Goal: Transaction & Acquisition: Purchase product/service

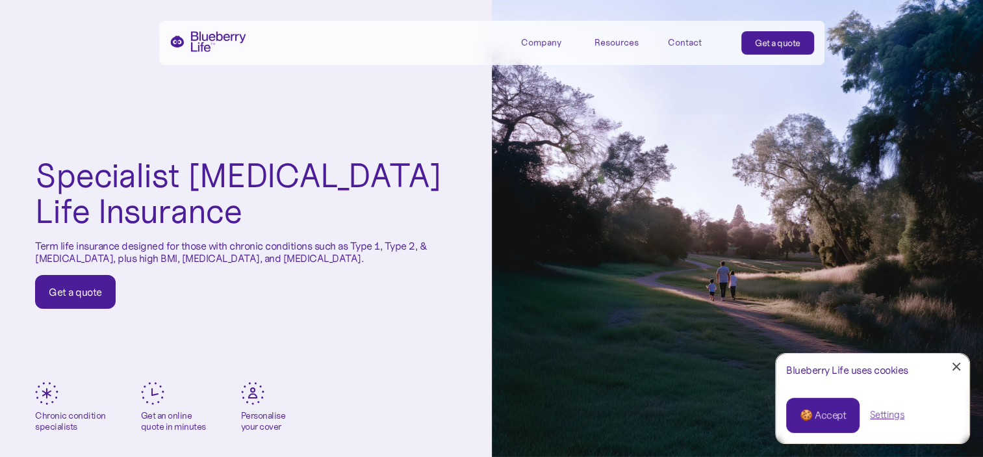
scroll to position [65, 0]
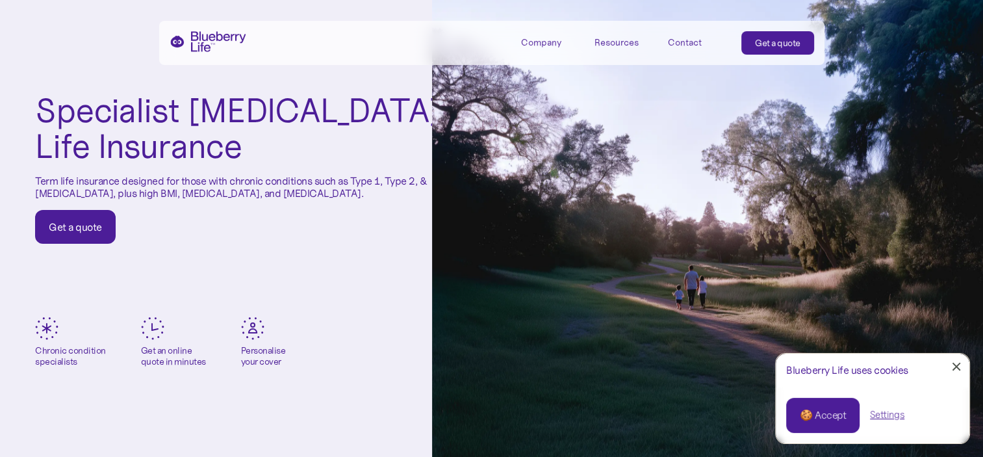
click at [821, 422] on link "🍪 Accept" at bounding box center [822, 415] width 73 height 35
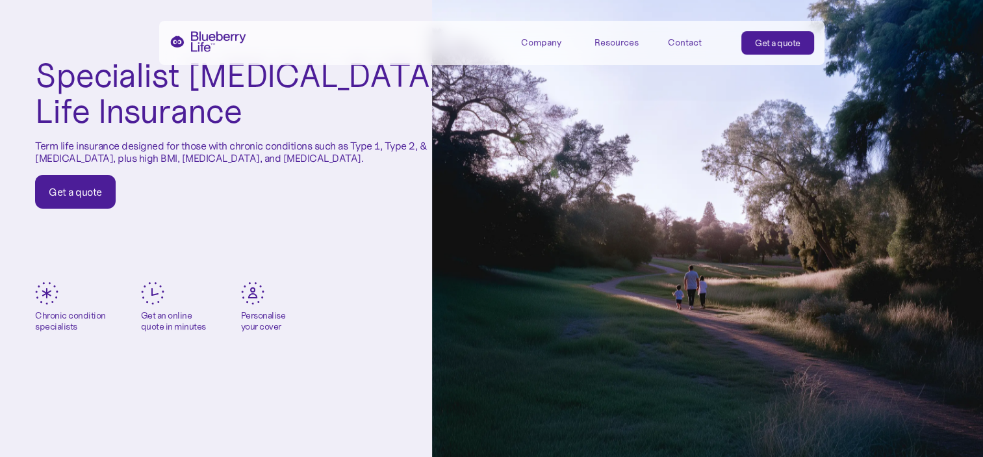
scroll to position [130, 0]
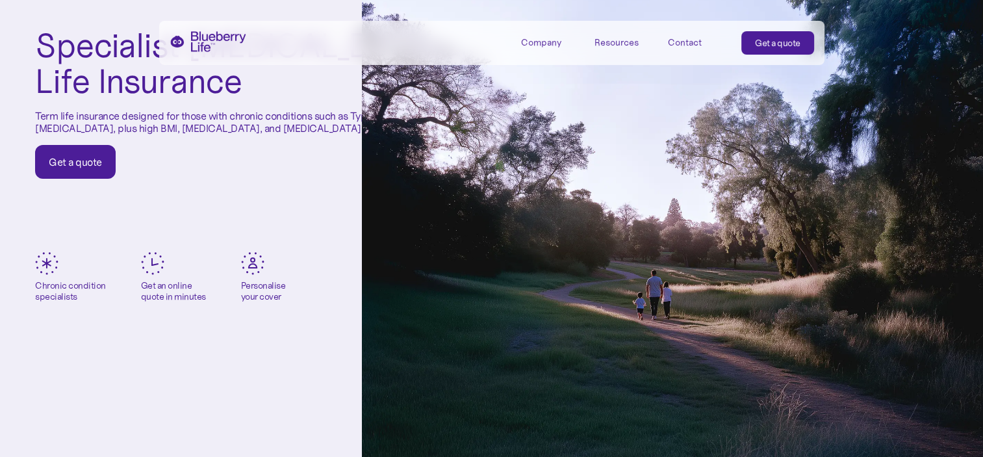
click at [78, 158] on div "Get a quote" at bounding box center [75, 161] width 53 height 13
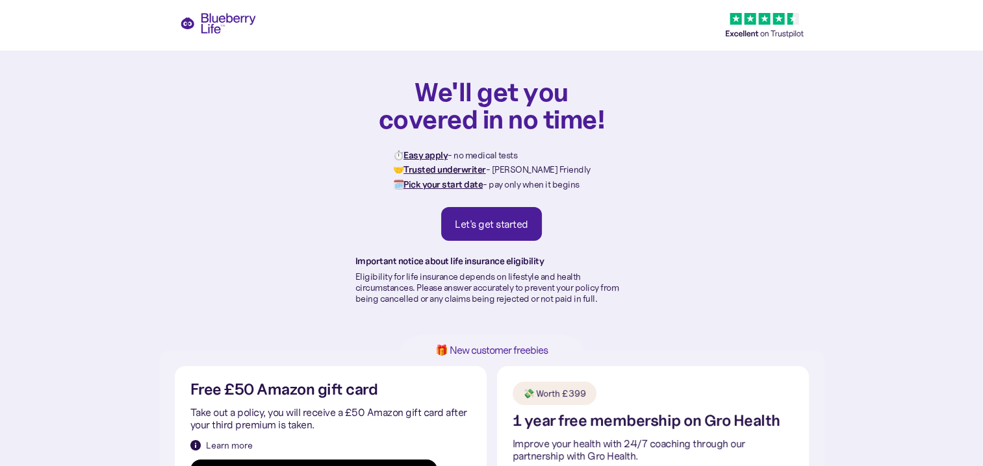
click at [487, 218] on div "Let's get started" at bounding box center [491, 224] width 73 height 13
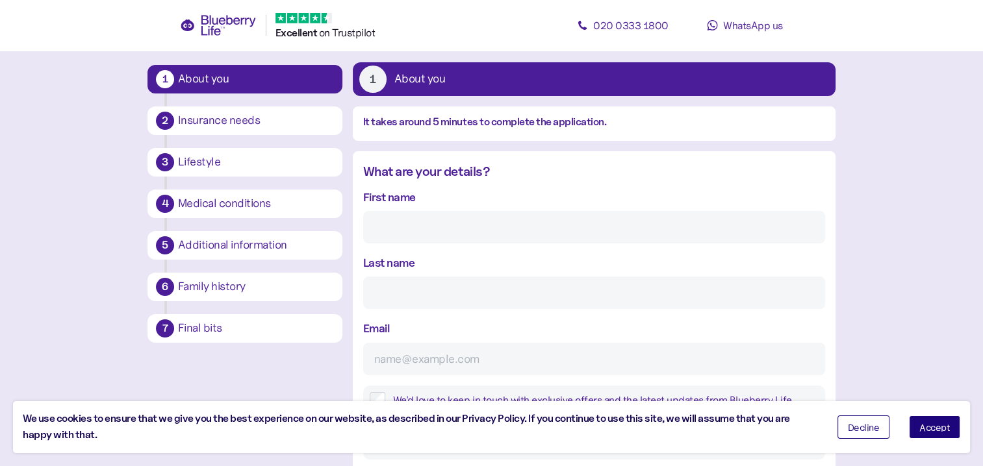
scroll to position [90, 0]
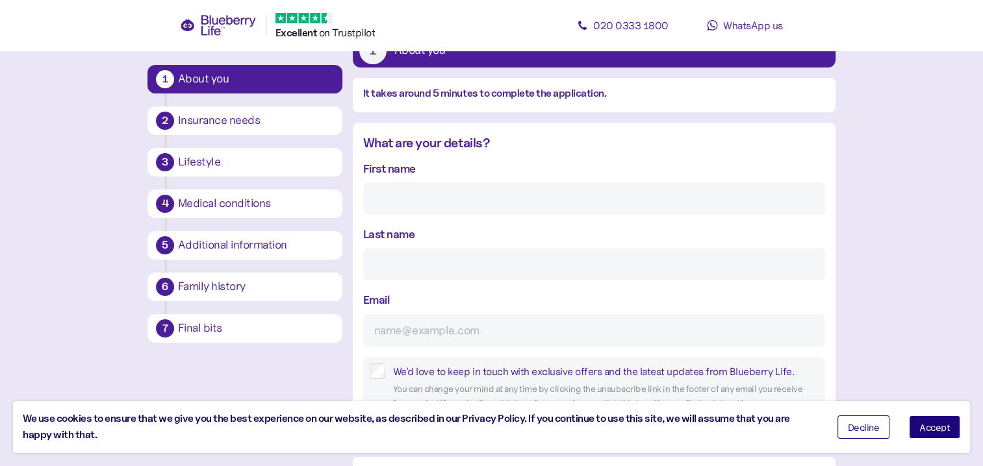
click at [455, 205] on input "First name" at bounding box center [594, 199] width 462 height 32
type input "Mark"
type input "Flint"
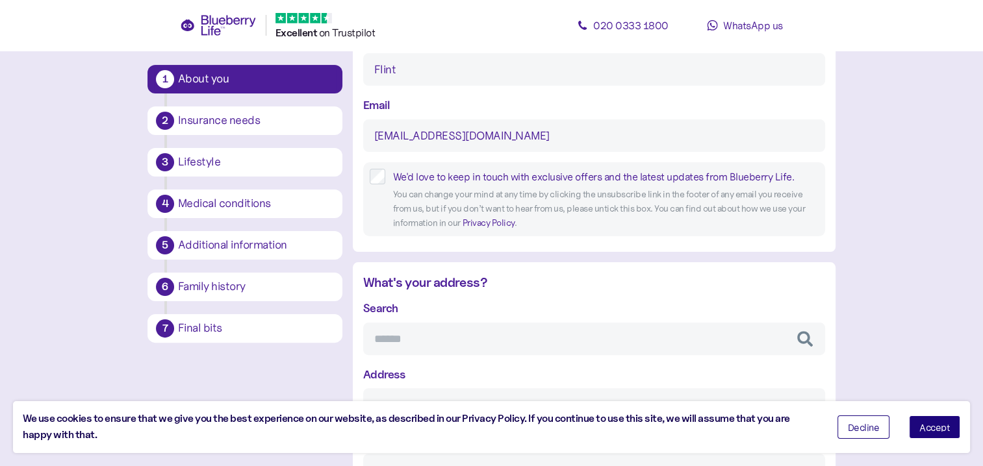
scroll to position [349, 0]
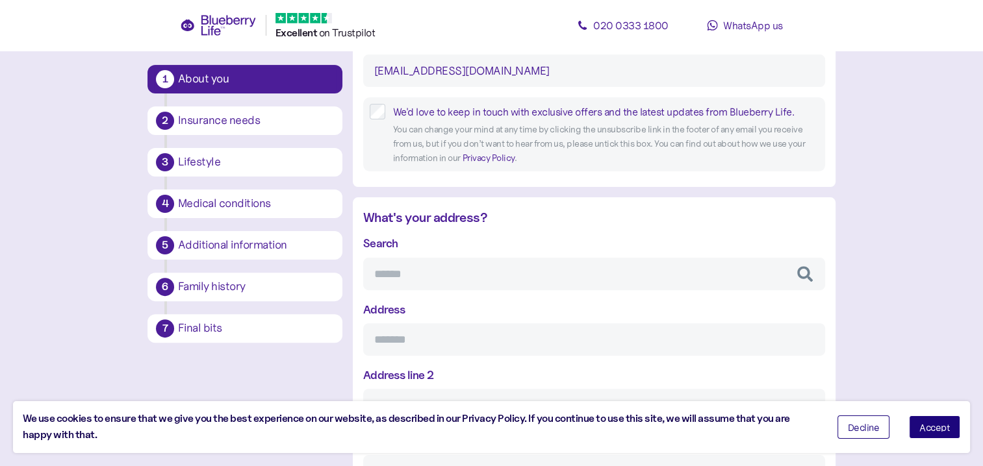
type input "[EMAIL_ADDRESS][DOMAIN_NAME]"
click at [466, 273] on input "Search" at bounding box center [594, 274] width 462 height 32
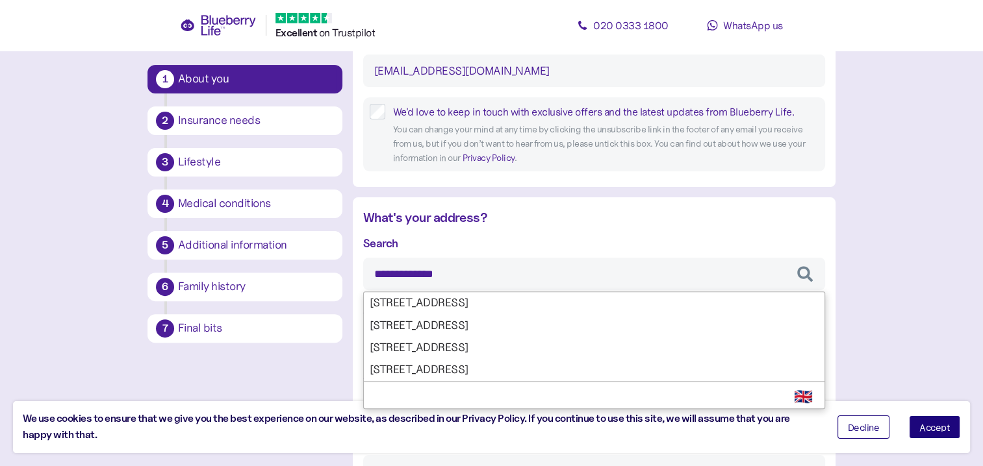
type input "**********"
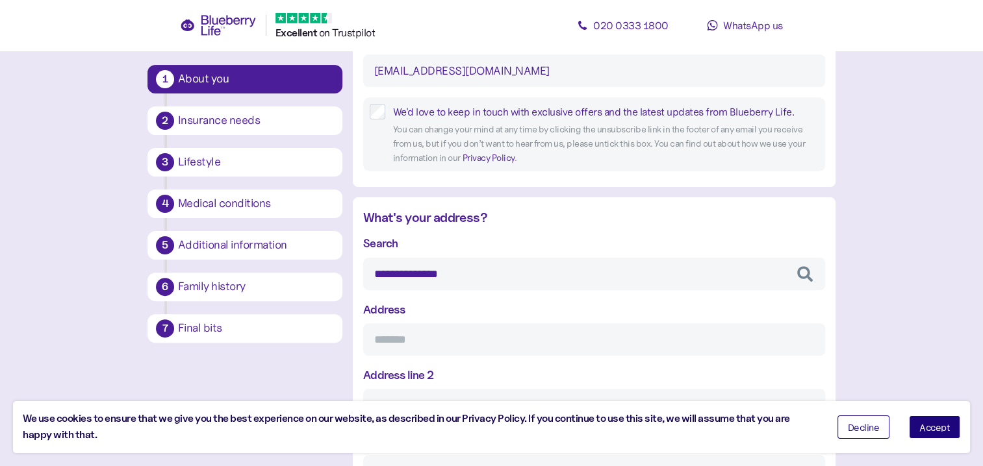
type input "**********"
type input "*********"
type input "**********"
type input "*******"
click at [465, 317] on div "**********" at bounding box center [594, 427] width 462 height 385
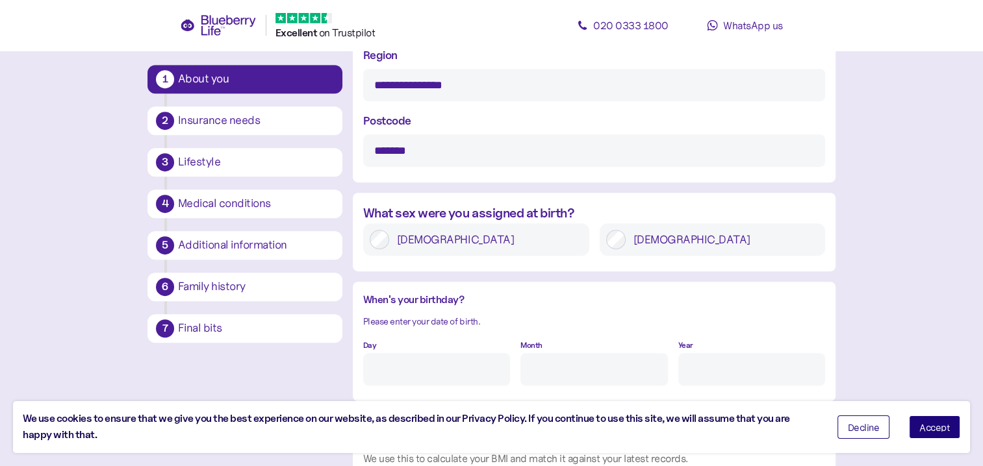
scroll to position [804, 0]
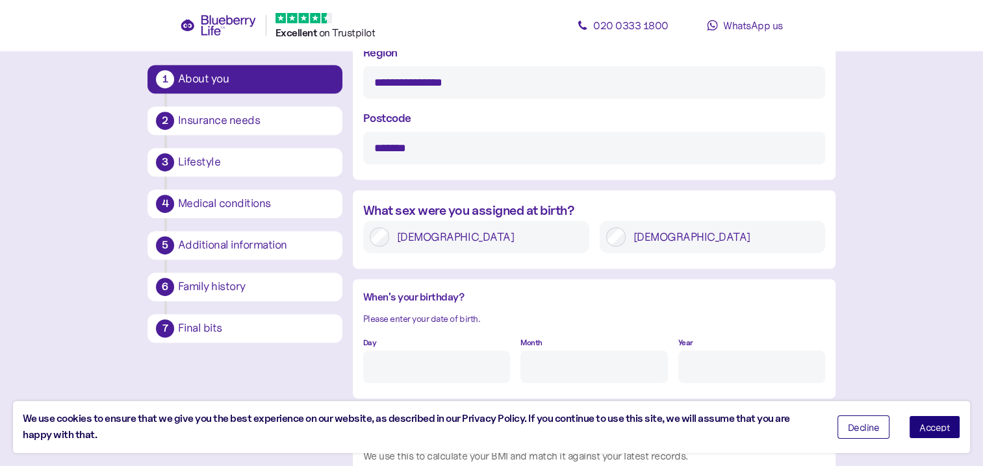
type input "**********"
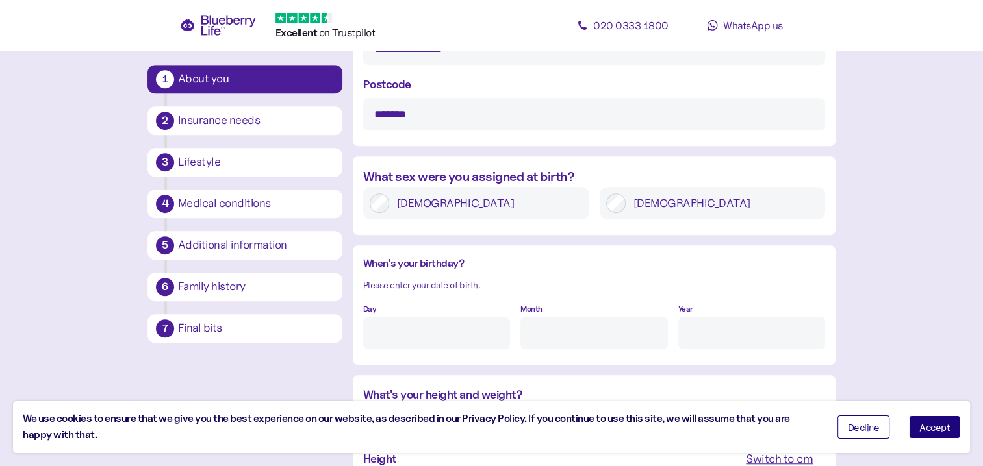
scroll to position [869, 0]
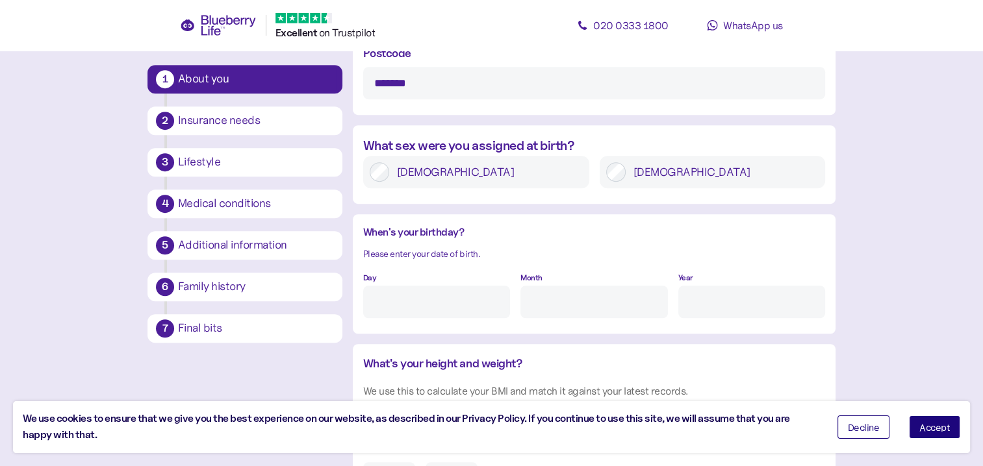
click at [473, 301] on input "Day" at bounding box center [436, 302] width 147 height 32
type input "21"
click at [559, 299] on input "Month" at bounding box center [593, 302] width 147 height 32
type input "6"
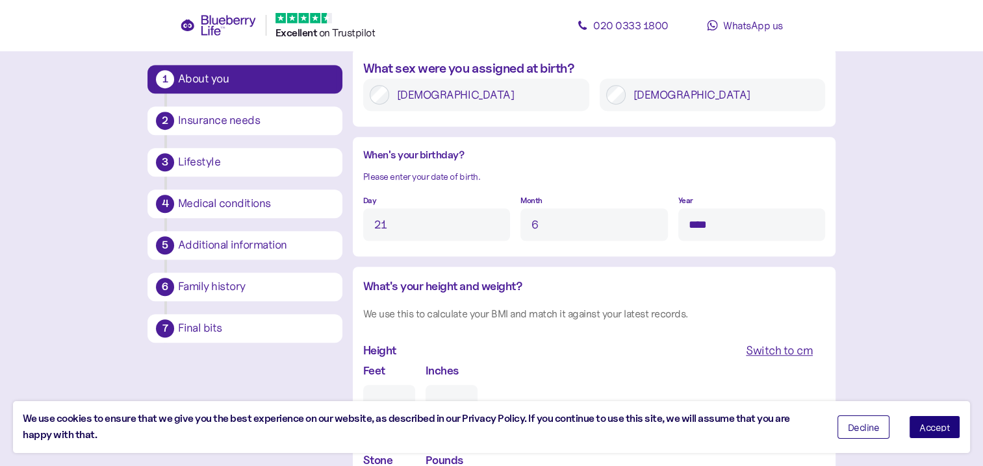
scroll to position [1064, 0]
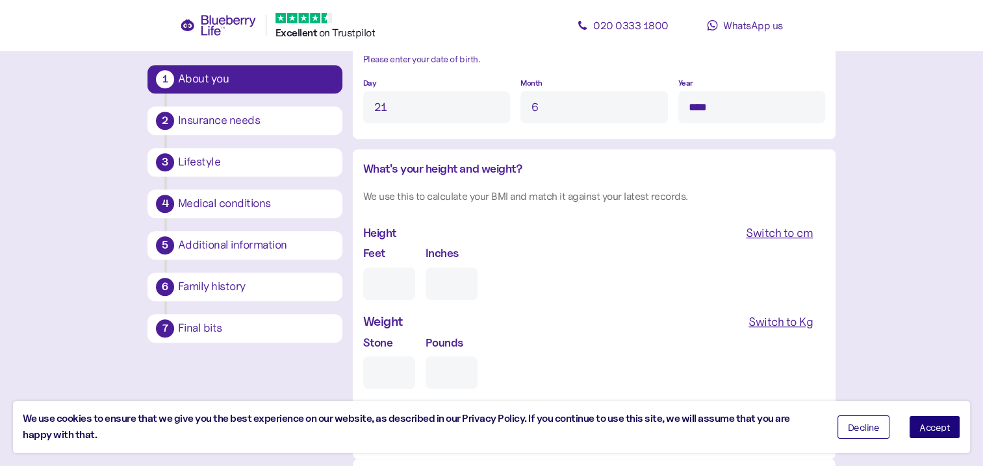
type input "****"
click at [394, 279] on input "Feet" at bounding box center [389, 284] width 52 height 32
type input "6"
type input "0"
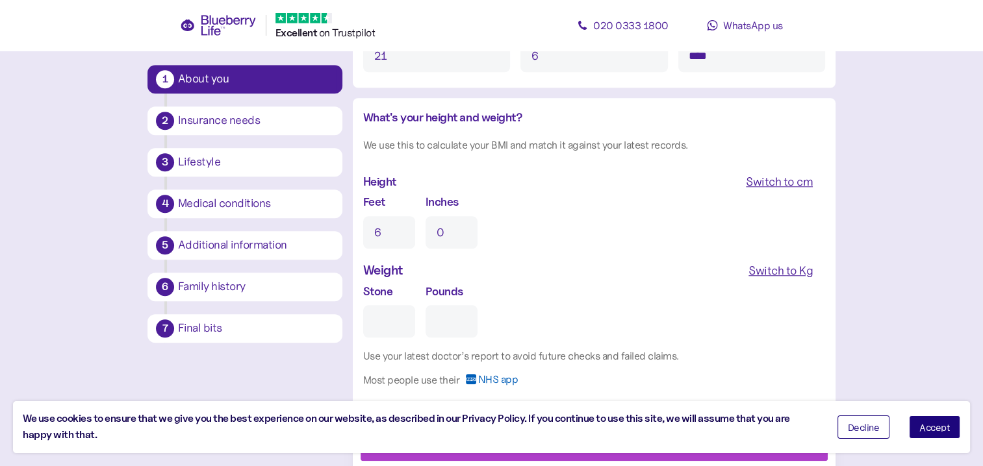
scroll to position [1148, 0]
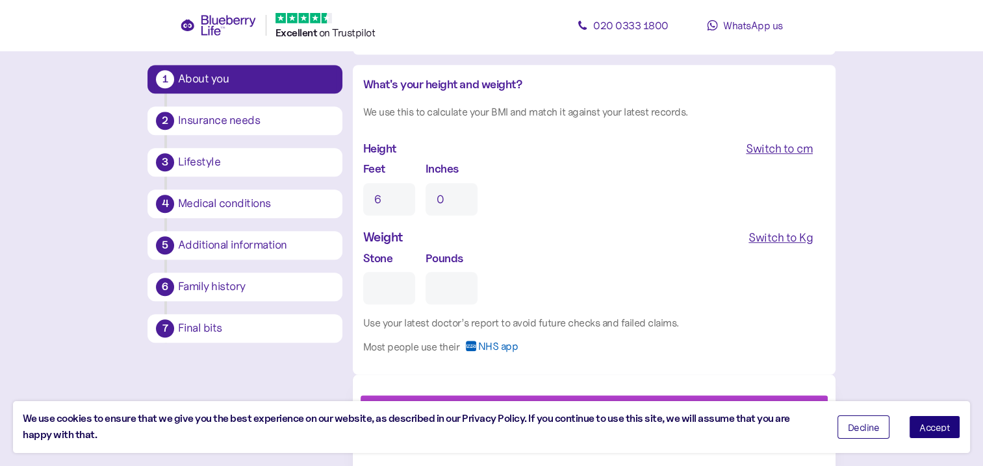
type input "6"
click at [393, 288] on input "Stone" at bounding box center [389, 288] width 52 height 32
type input "1"
type input "0"
type input "19"
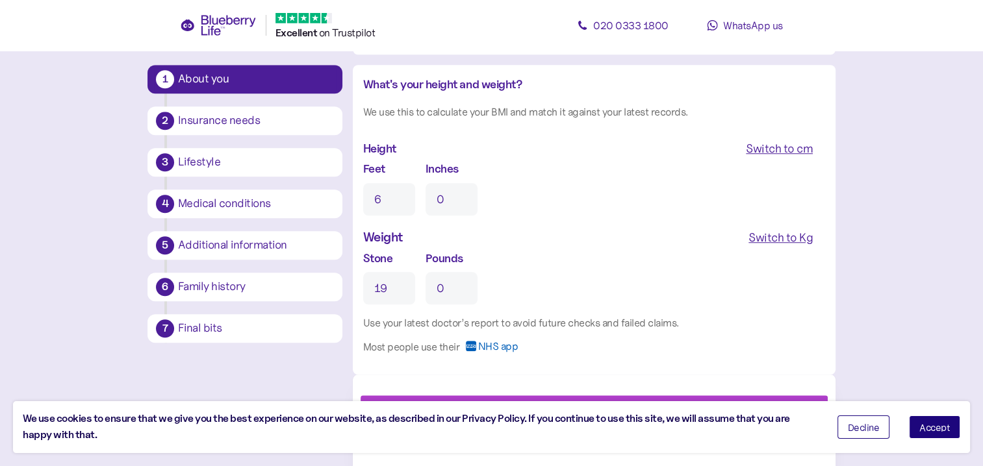
drag, startPoint x: 456, startPoint y: 291, endPoint x: 437, endPoint y: 288, distance: 19.7
click at [437, 288] on input "0" at bounding box center [451, 288] width 52 height 32
type input "4"
click at [740, 322] on div "Use your latest doctor’s report to avoid future checks and failed claims." at bounding box center [594, 323] width 462 height 16
click at [939, 429] on span "Accept" at bounding box center [934, 427] width 31 height 9
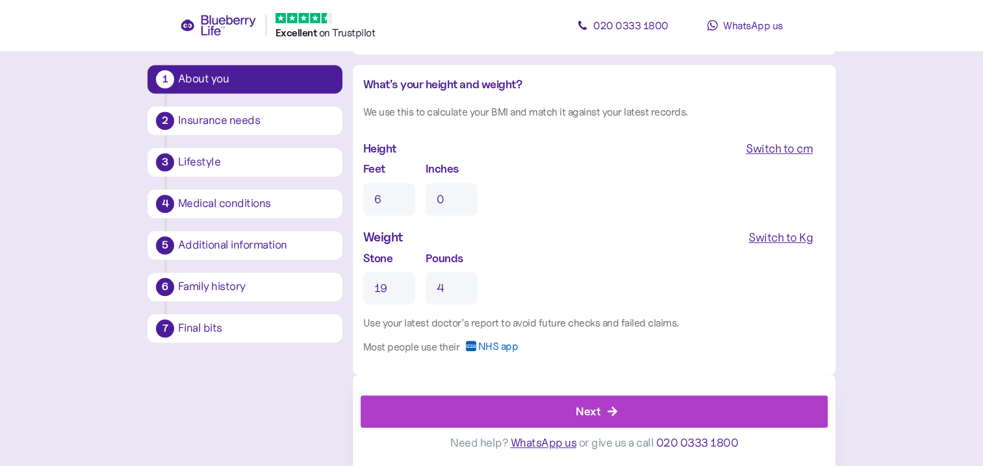
click at [648, 403] on div "Next" at bounding box center [597, 411] width 438 height 31
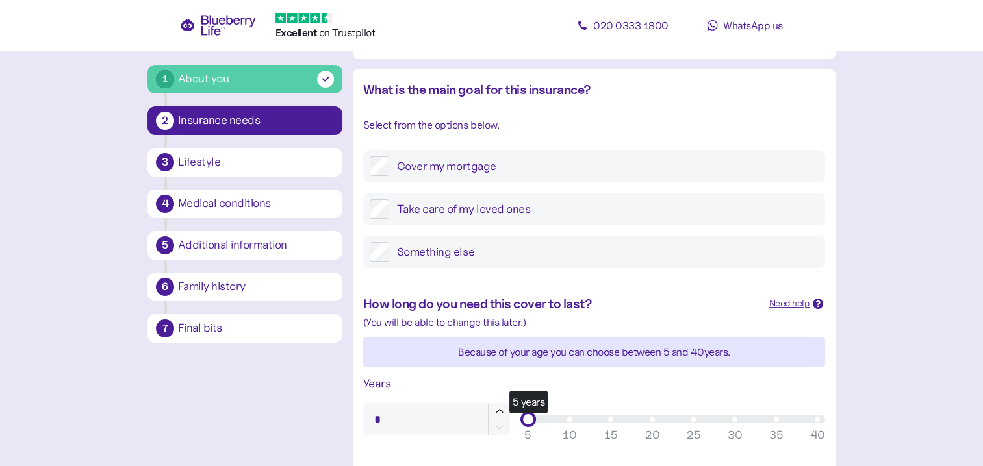
scroll to position [195, 0]
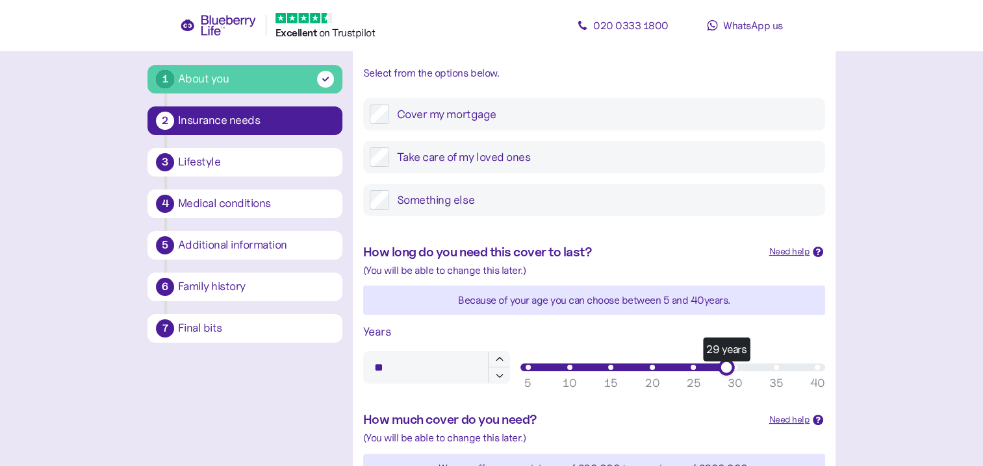
type input "**"
drag, startPoint x: 533, startPoint y: 373, endPoint x: 735, endPoint y: 374, distance: 202.0
click at [735, 374] on div "30 years" at bounding box center [734, 367] width 16 height 16
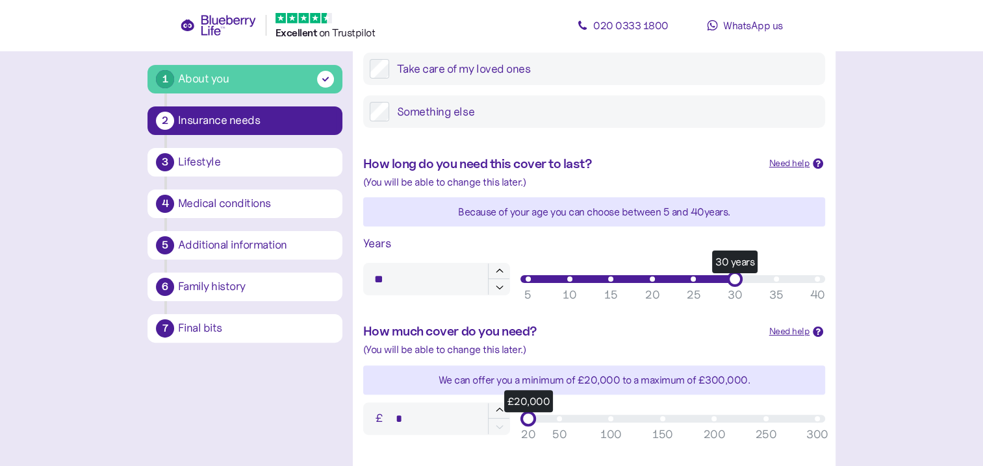
scroll to position [325, 0]
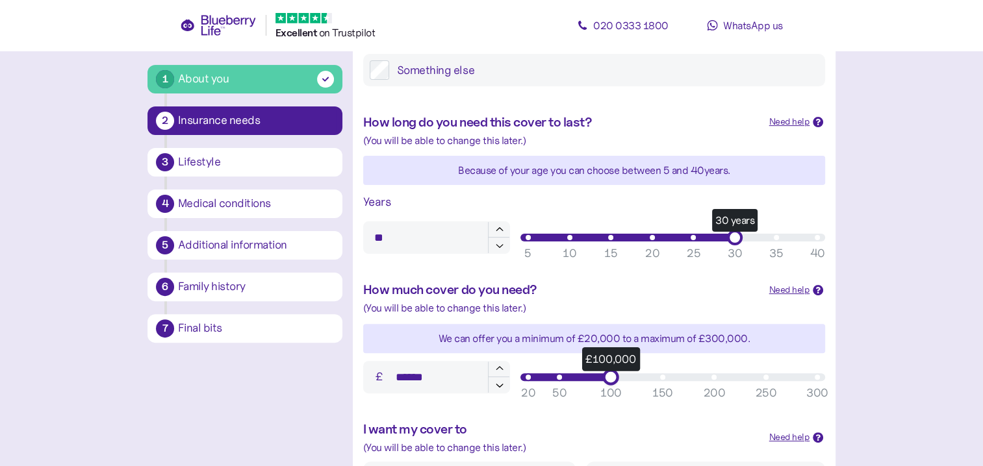
drag, startPoint x: 530, startPoint y: 379, endPoint x: 606, endPoint y: 376, distance: 76.1
click at [606, 376] on div "£100,000" at bounding box center [611, 377] width 16 height 16
click at [618, 378] on div "£110,000" at bounding box center [672, 378] width 289 height 8
click at [611, 377] on div "£104,000" at bounding box center [672, 378] width 289 height 8
drag, startPoint x: 613, startPoint y: 377, endPoint x: 605, endPoint y: 377, distance: 7.8
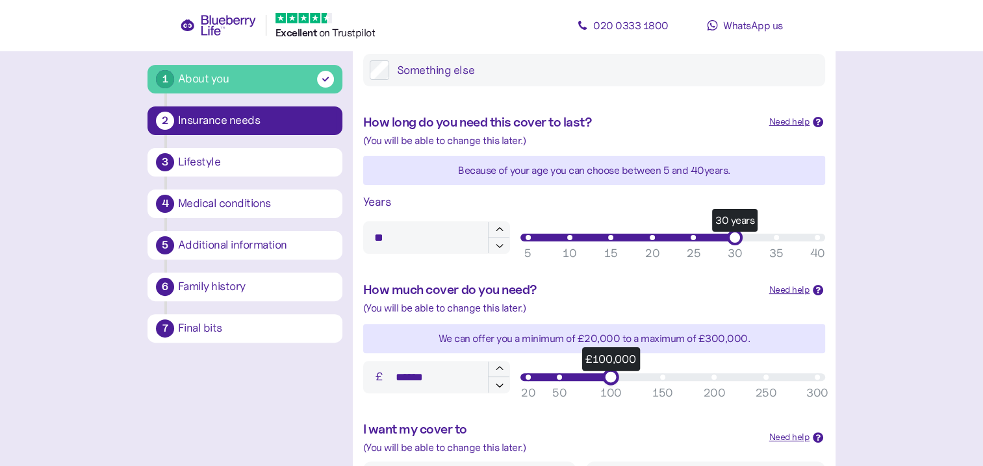
click at [607, 377] on div "£100,000" at bounding box center [611, 377] width 16 height 16
type input "*******"
click at [607, 377] on div "£100,000" at bounding box center [611, 377] width 16 height 16
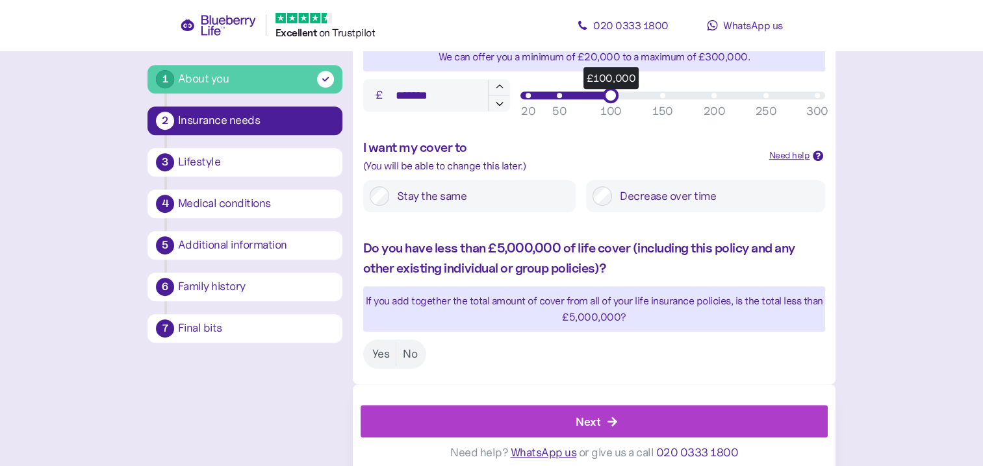
scroll to position [616, 0]
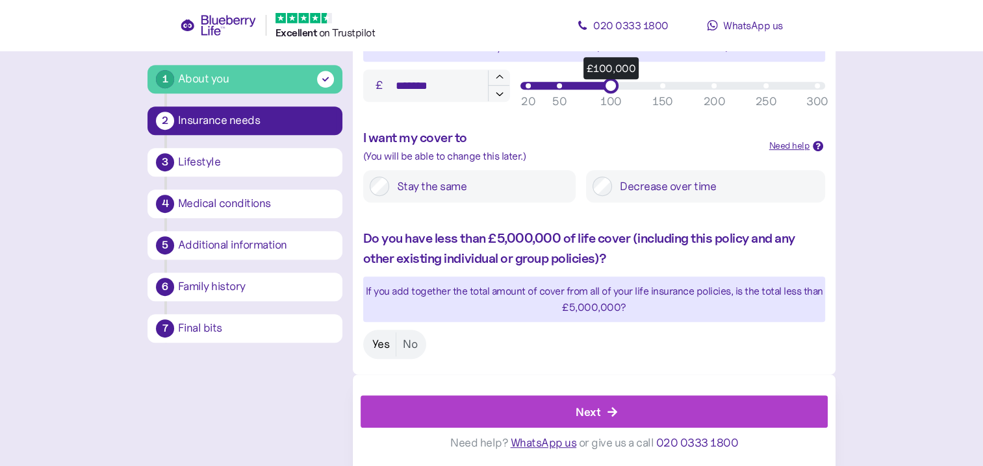
click at [384, 341] on label "Yes" at bounding box center [381, 345] width 31 height 24
click at [605, 408] on div "Next" at bounding box center [597, 411] width 438 height 31
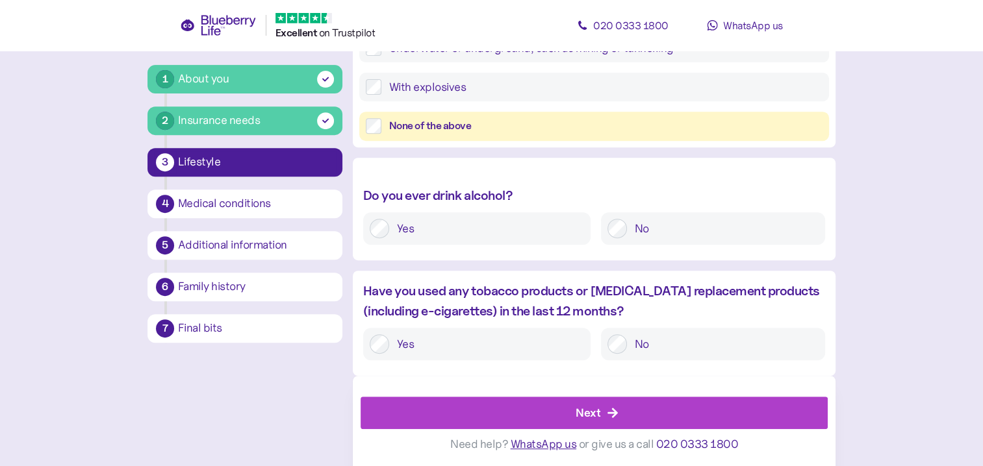
scroll to position [520, 0]
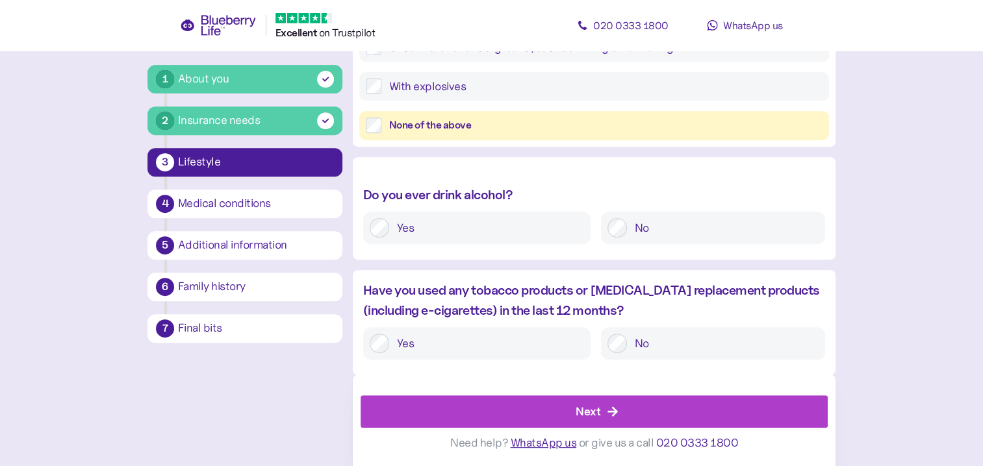
click at [615, 411] on icon "button" at bounding box center [612, 412] width 10 height 10
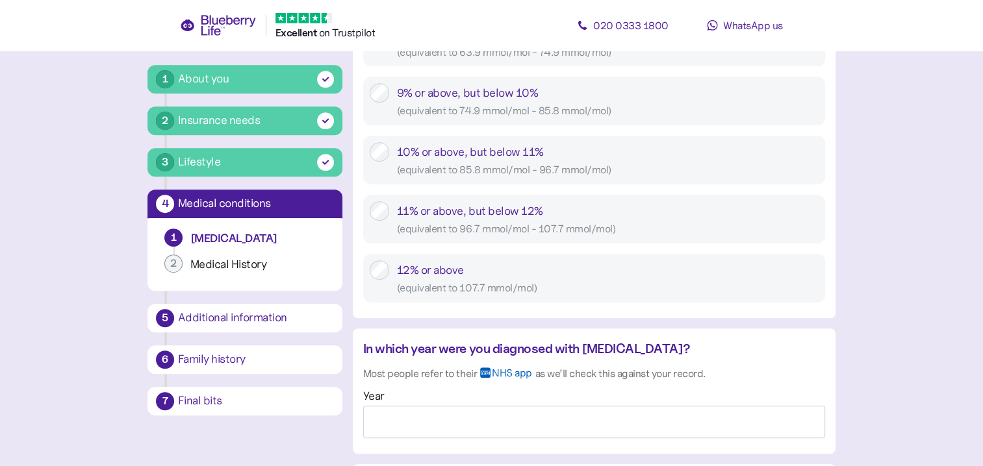
scroll to position [844, 0]
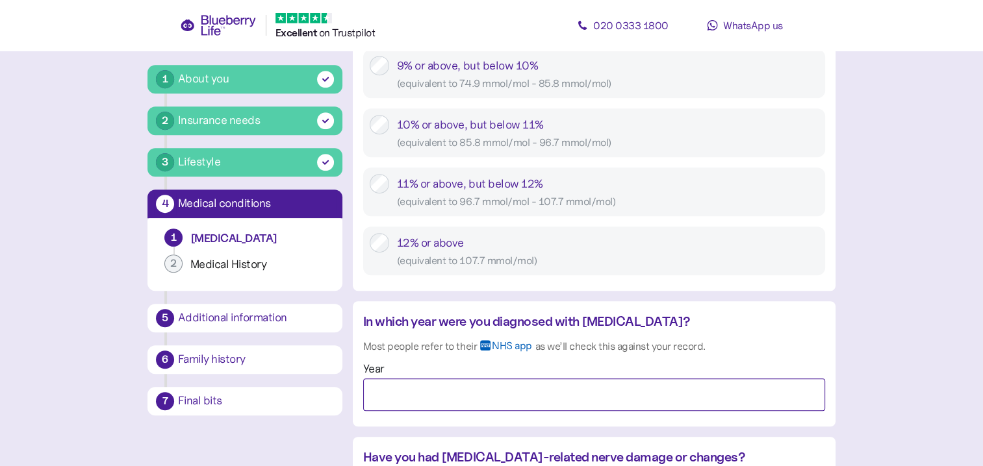
click at [374, 395] on input "Year" at bounding box center [594, 395] width 462 height 32
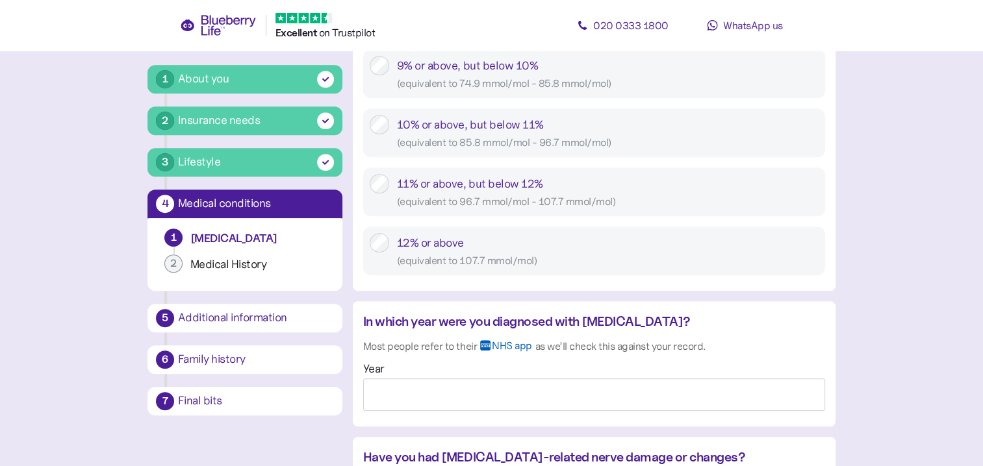
click at [485, 346] on icon at bounding box center [485, 346] width 9 height 4
click at [488, 348] on rect at bounding box center [485, 345] width 10 height 10
click at [519, 346] on span "NHS app" at bounding box center [512, 350] width 40 height 21
click at [518, 346] on span "NHS app" at bounding box center [512, 350] width 40 height 21
click at [516, 344] on span "NHS app" at bounding box center [512, 350] width 40 height 21
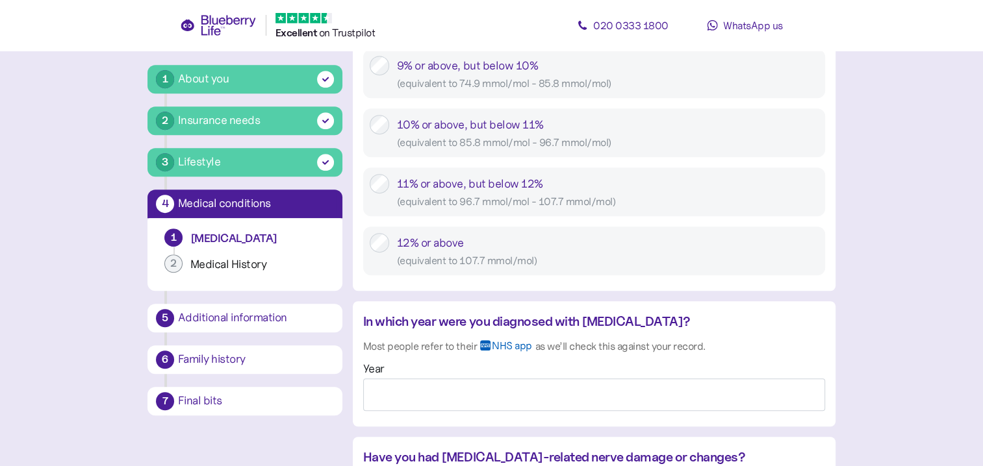
click at [642, 323] on div "In which year were you diagnosed with [MEDICAL_DATA]?" at bounding box center [594, 322] width 462 height 20
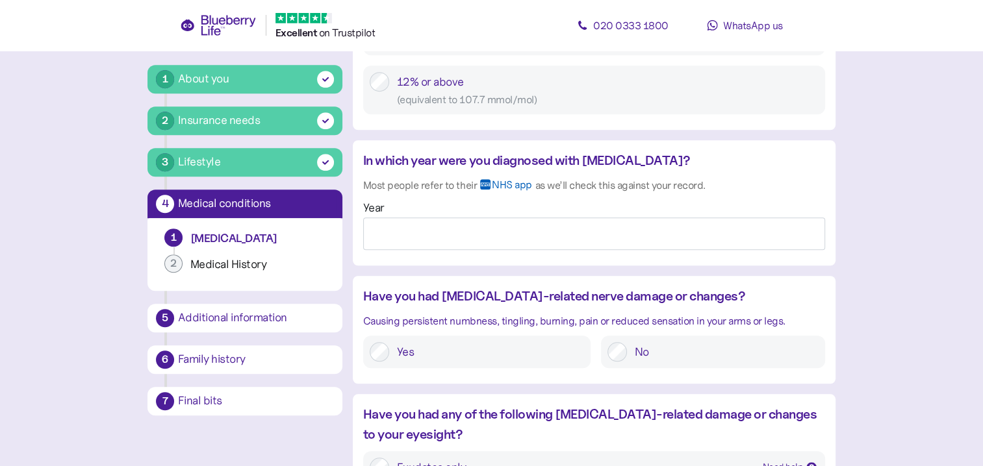
scroll to position [974, 0]
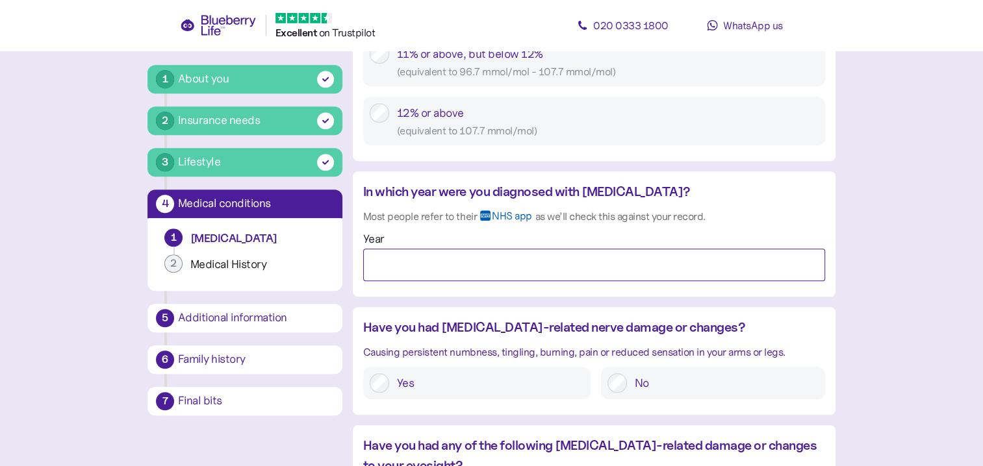
click at [541, 264] on input "Year" at bounding box center [594, 265] width 462 height 32
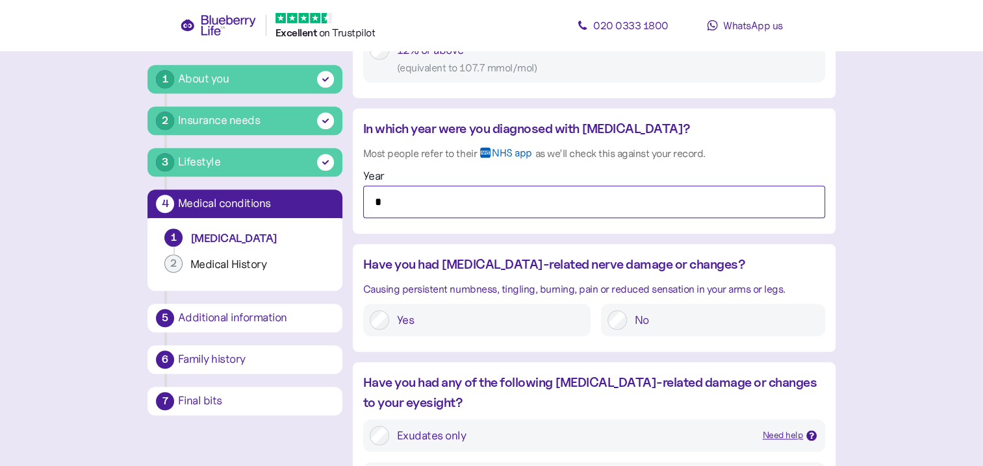
scroll to position [1169, 0]
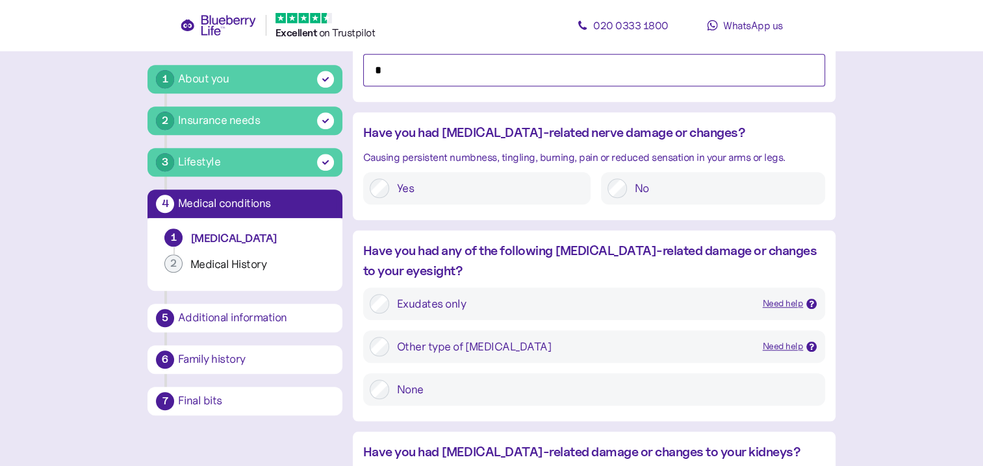
type input "*"
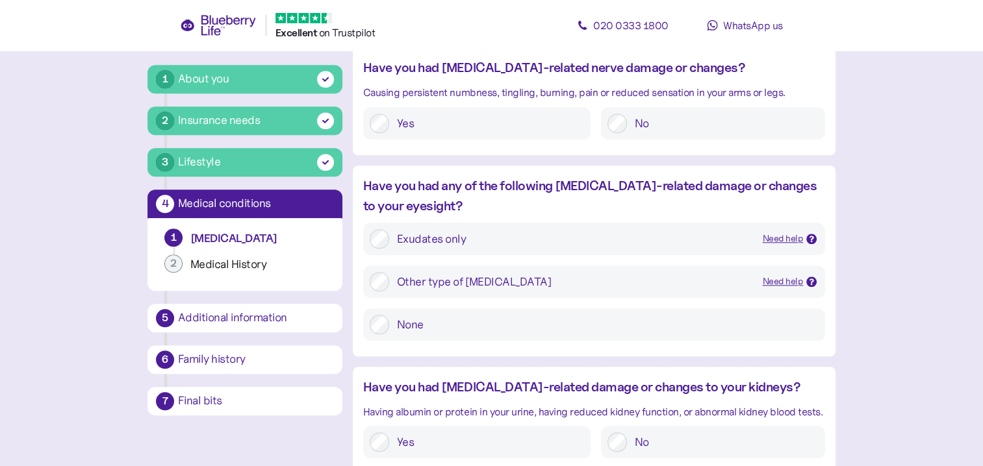
click at [811, 236] on icon at bounding box center [811, 239] width 6 height 6
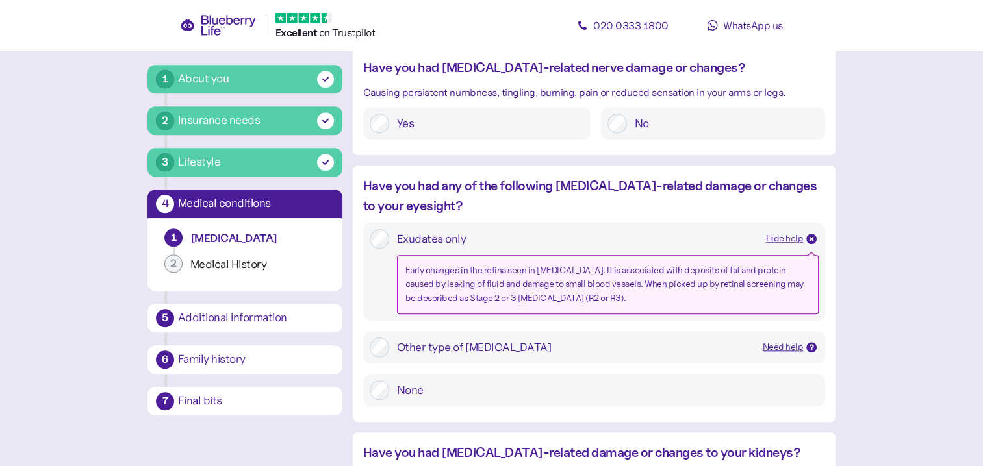
click at [595, 303] on div "Early changes in the retina seen in [MEDICAL_DATA]. It is associated with depos…" at bounding box center [607, 285] width 405 height 42
click at [793, 347] on div "Need help" at bounding box center [783, 347] width 41 height 14
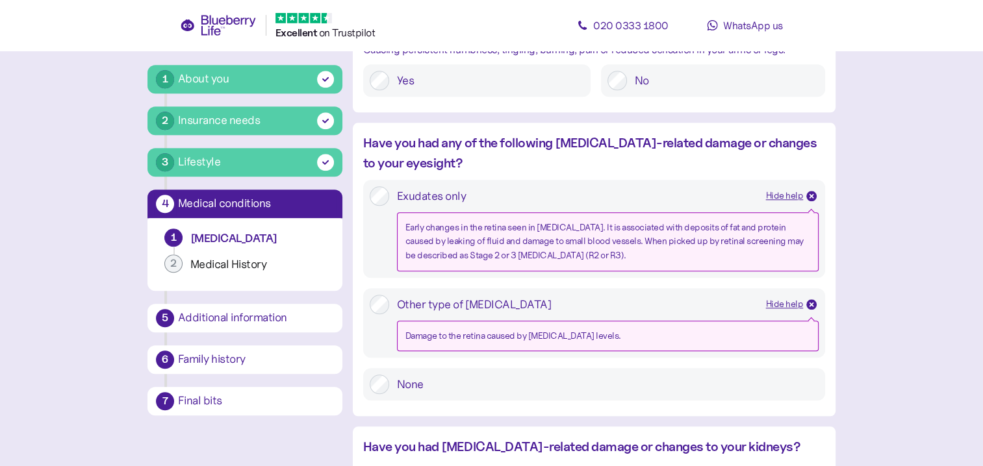
scroll to position [1299, 0]
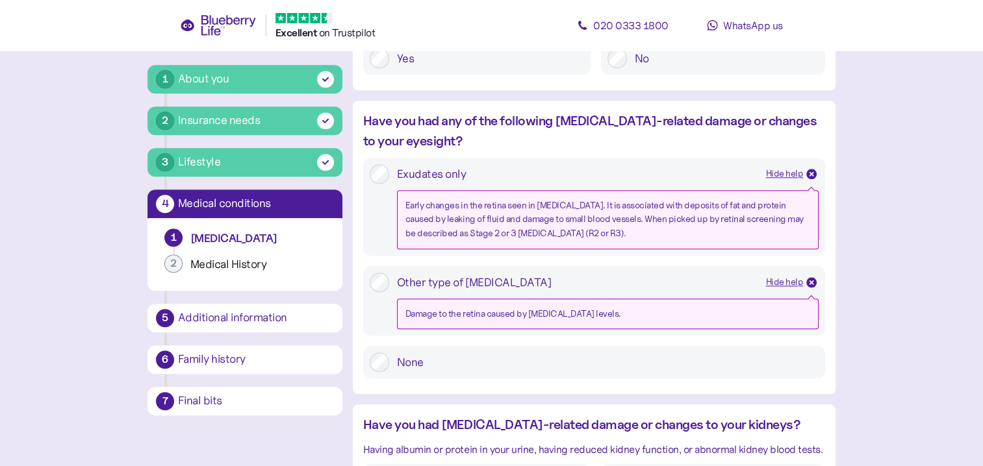
click at [806, 278] on div "Hide help" at bounding box center [791, 282] width 51 height 14
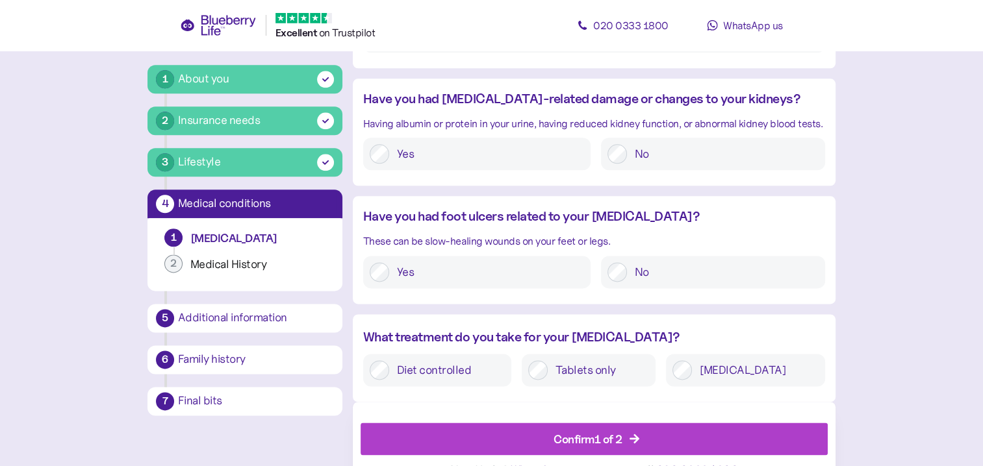
scroll to position [1615, 0]
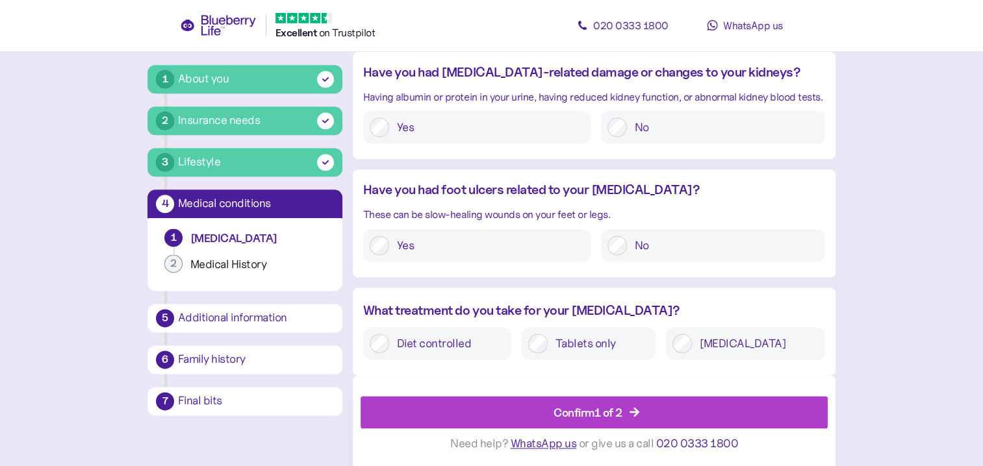
click at [622, 408] on div "Confirm 1 of 2" at bounding box center [587, 413] width 69 height 18
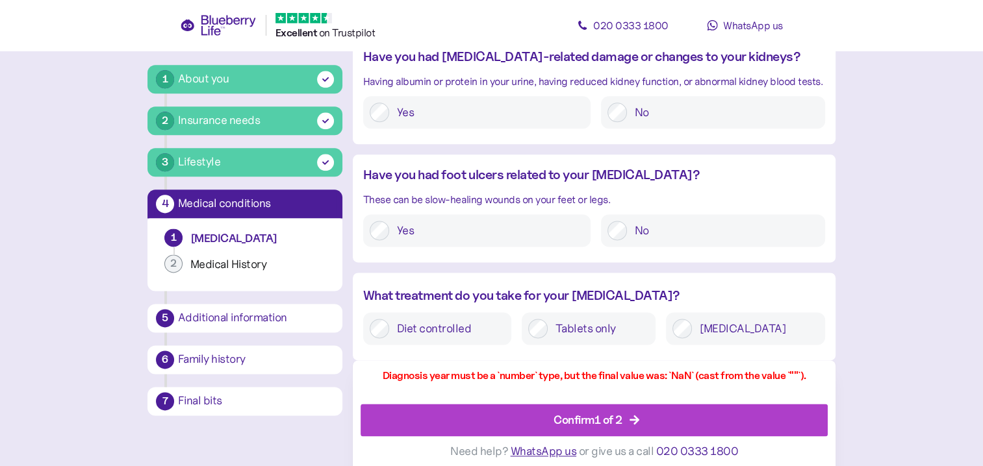
scroll to position [1653, 0]
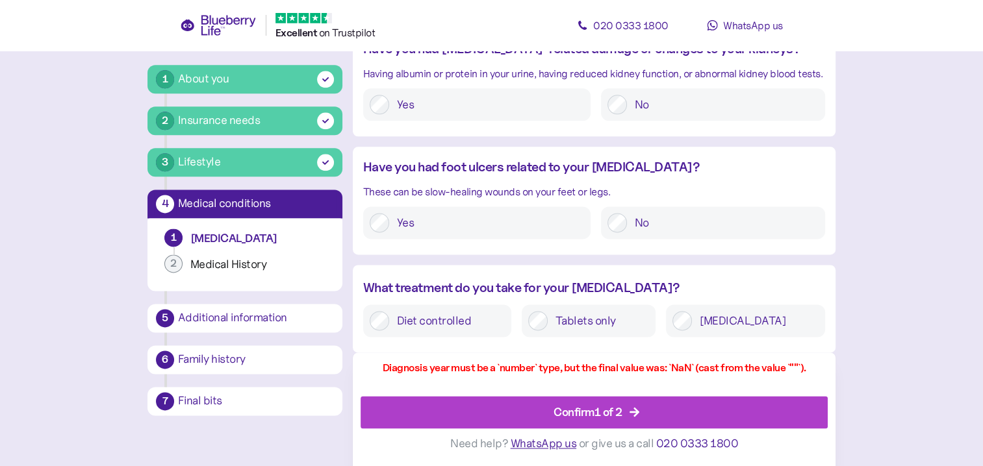
click at [637, 411] on icon "button" at bounding box center [634, 412] width 10 height 10
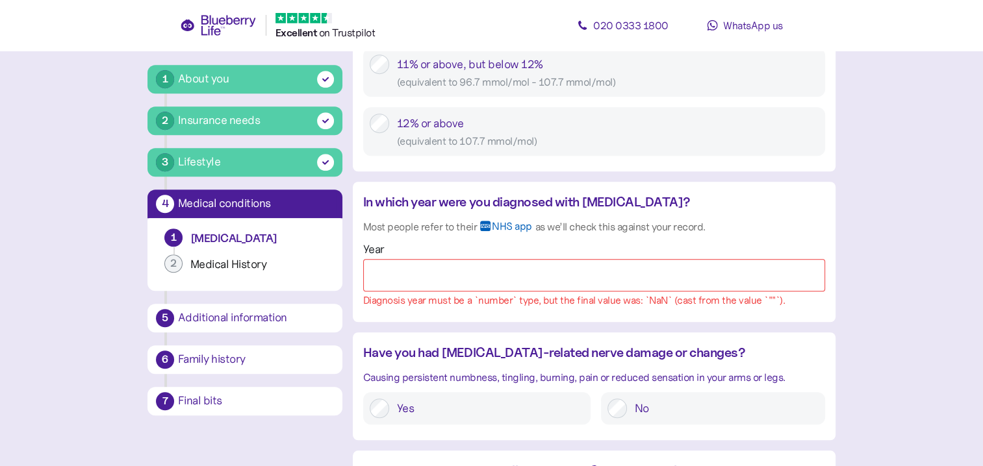
scroll to position [939, 0]
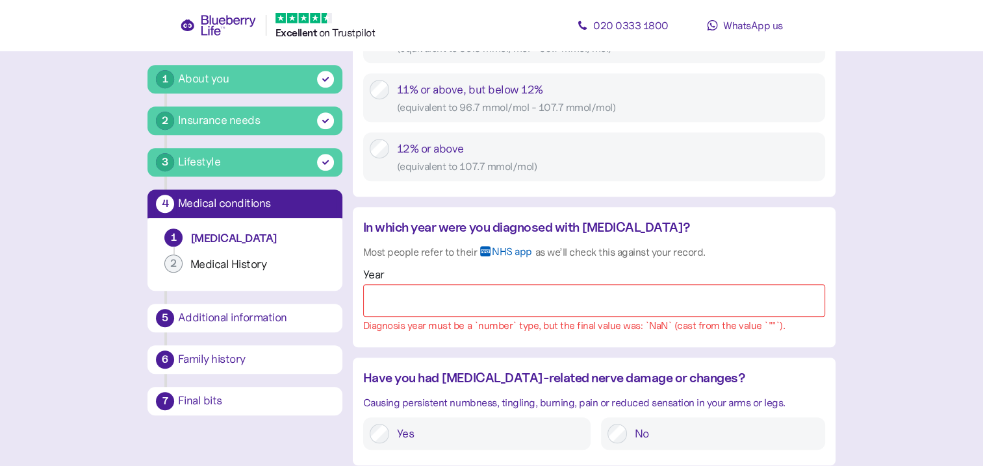
click at [390, 299] on input "Year" at bounding box center [594, 301] width 462 height 32
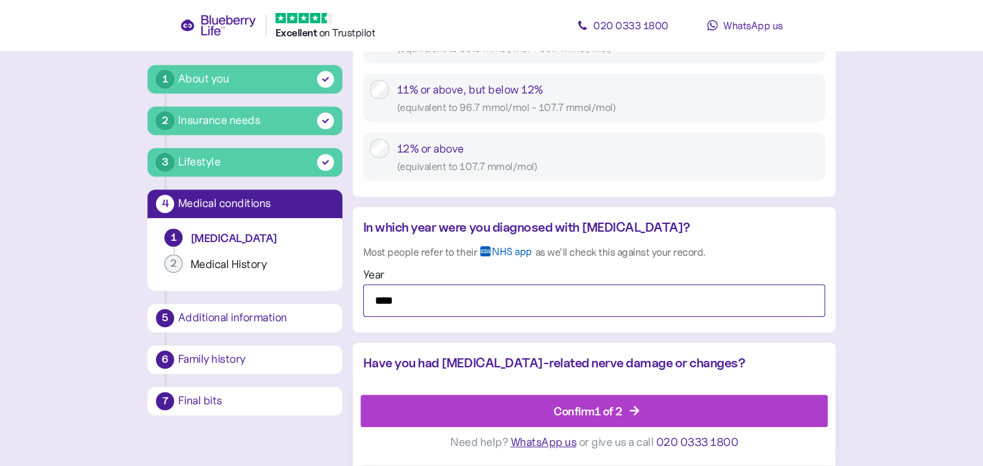
type input "****"
click at [634, 407] on icon "button" at bounding box center [635, 412] width 12 height 12
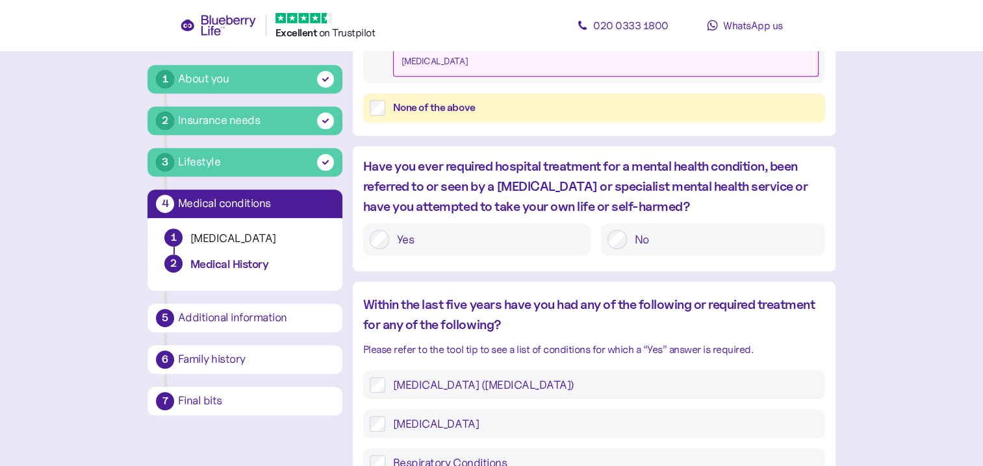
scroll to position [780, 0]
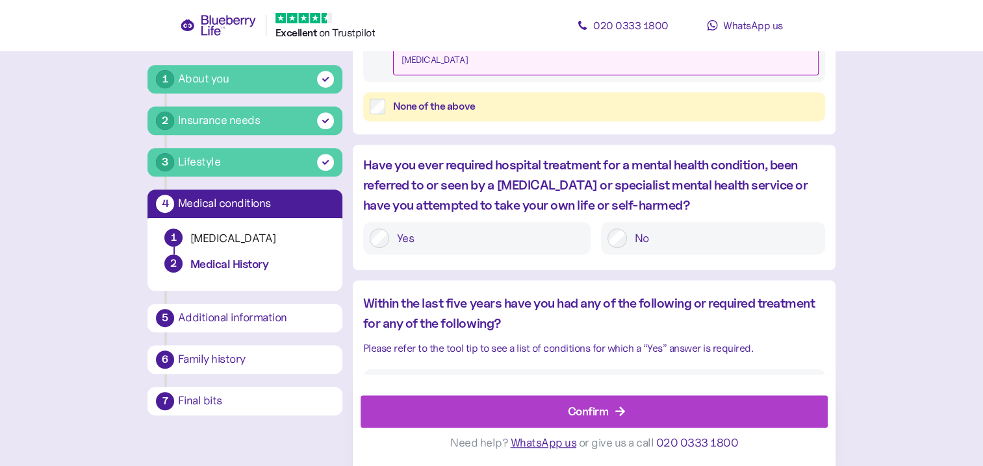
click at [595, 408] on div "Confirm" at bounding box center [588, 412] width 41 height 18
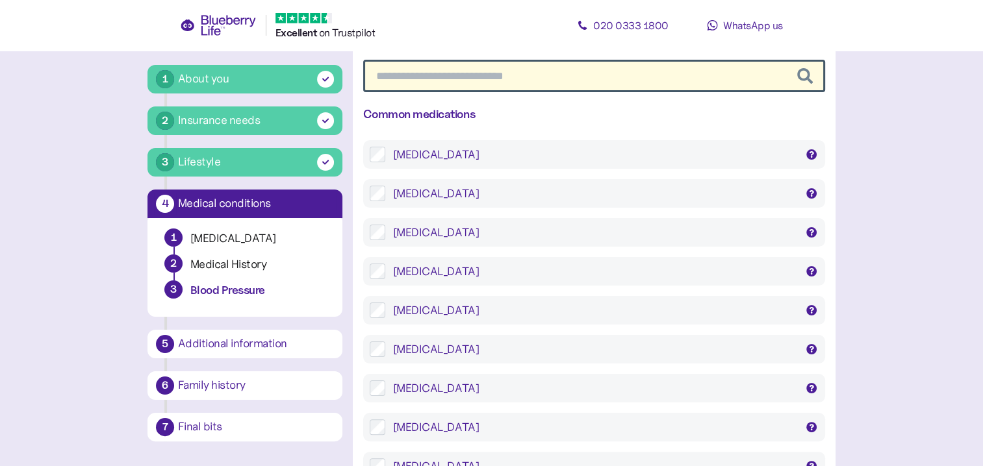
scroll to position [260, 0]
